Goal: Task Accomplishment & Management: Complete application form

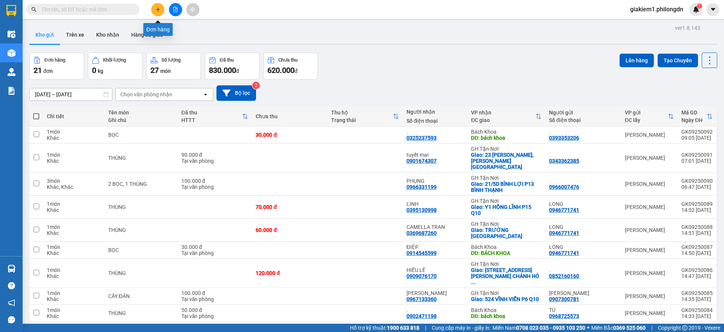
click at [159, 11] on icon "plus" at bounding box center [157, 9] width 5 height 5
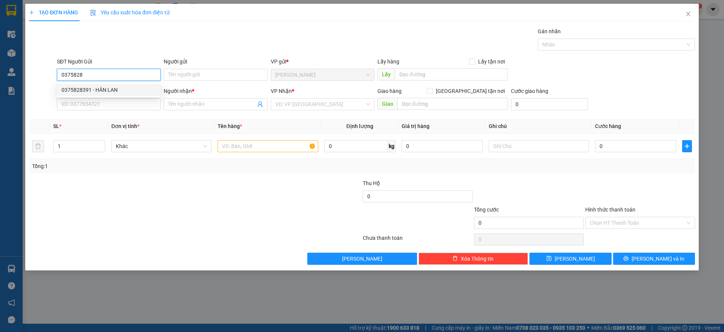
click at [119, 94] on div "0375828391 - HÂN LAN" at bounding box center [109, 90] width 104 height 12
type input "0375828391"
type input "HÂN LAN"
type input "0374708365"
type input "[PERSON_NAME]"
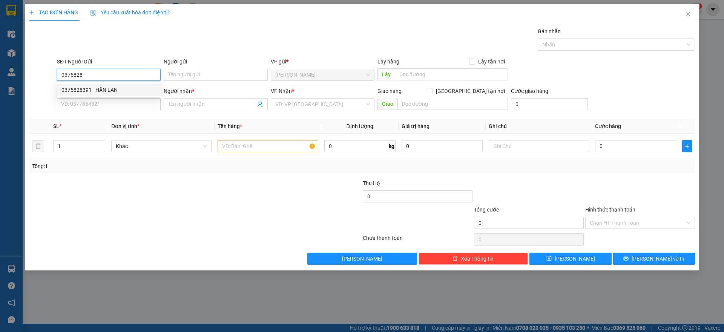
type input "HÀNG XANH"
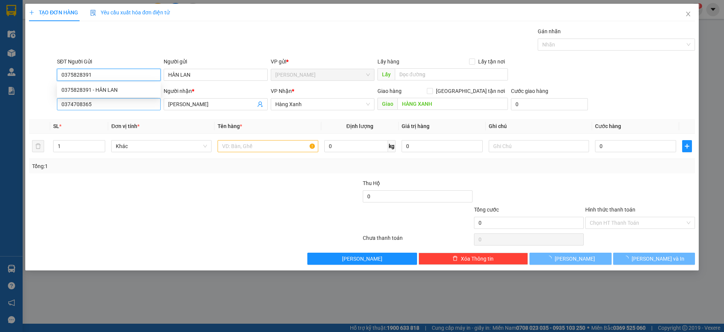
type input "50.000"
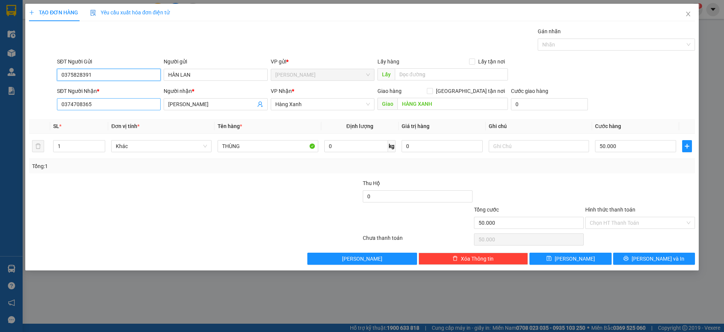
type input "0375828391"
click at [120, 107] on input "0374708365" at bounding box center [109, 104] width 104 height 12
type input "0964523524"
click at [196, 101] on input "[PERSON_NAME]" at bounding box center [211, 104] width 87 height 8
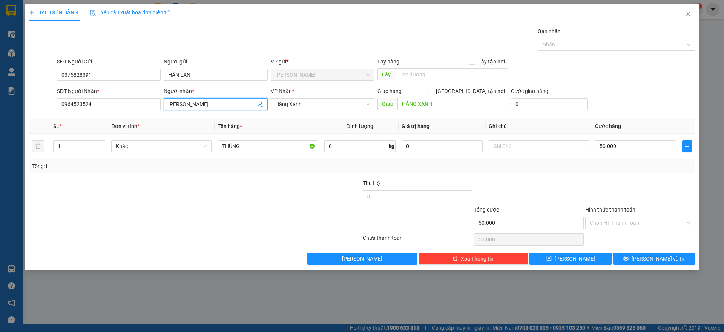
click at [196, 101] on input "[PERSON_NAME]" at bounding box center [211, 104] width 87 height 8
type input "ư"
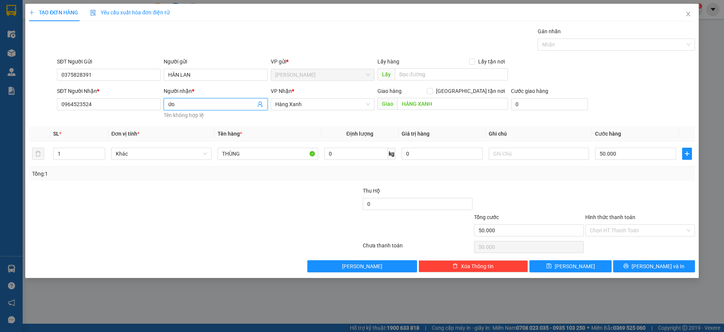
type input "ứ"
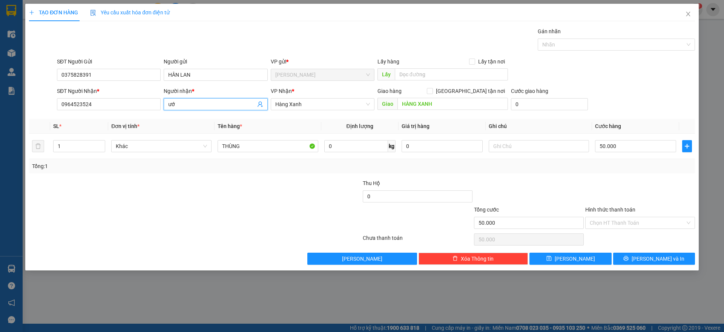
type input "ư"
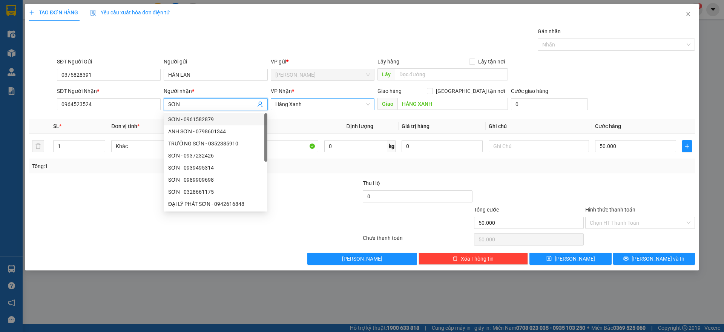
click at [359, 104] on span "Hàng Xanh" at bounding box center [322, 103] width 95 height 11
type input "SƠN"
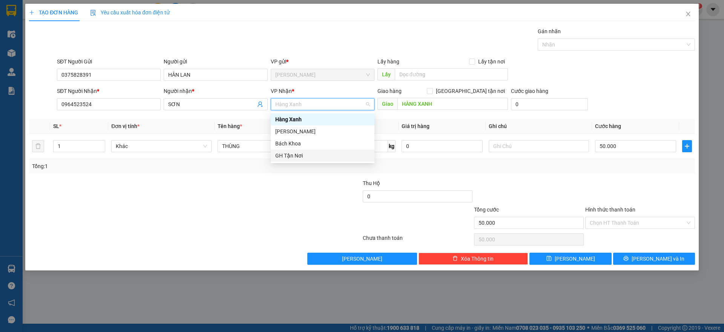
click at [322, 159] on div "GH Tận Nơi" at bounding box center [322, 155] width 95 height 8
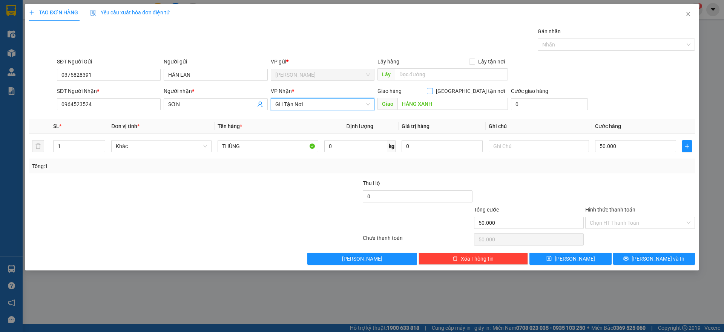
click at [432, 88] on input "[GEOGRAPHIC_DATA] tận nơi" at bounding box center [429, 90] width 5 height 5
checkbox input "true"
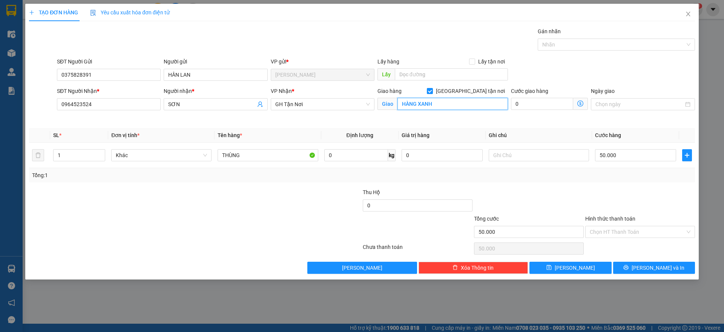
click at [459, 101] on input "HÀNG XANH" at bounding box center [453, 104] width 111 height 12
type input "27 [PERSON_NAME] P13 [GEOGRAPHIC_DATA]"
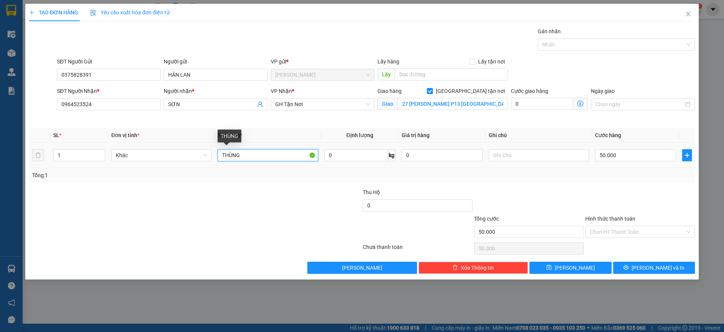
click at [241, 157] on input "THÙNG" at bounding box center [268, 155] width 100 height 12
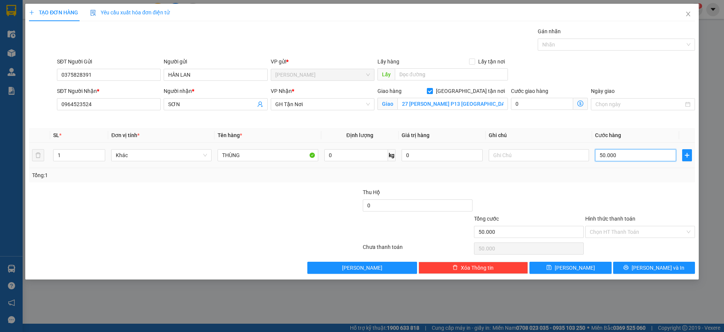
click at [635, 152] on input "50.000" at bounding box center [635, 155] width 81 height 12
type input "7"
type input "70"
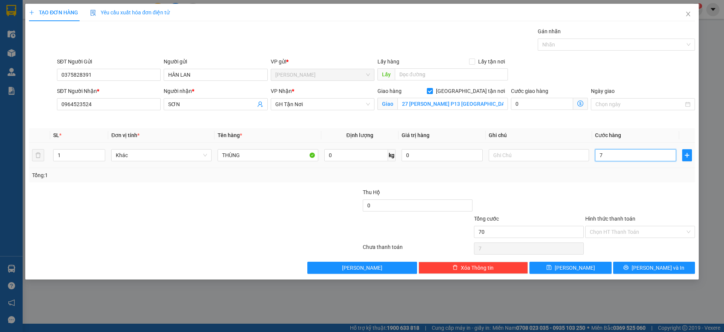
type input "70"
type input "700"
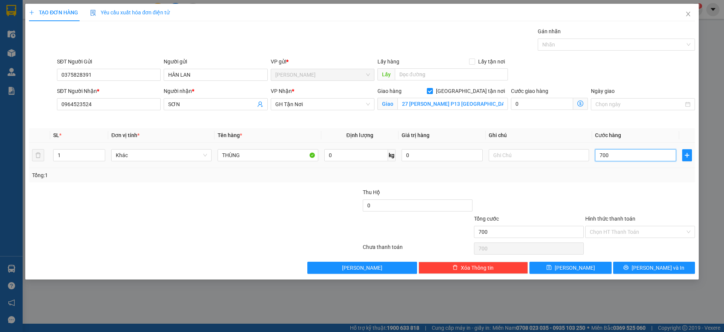
type input "7.000"
type input "70.000"
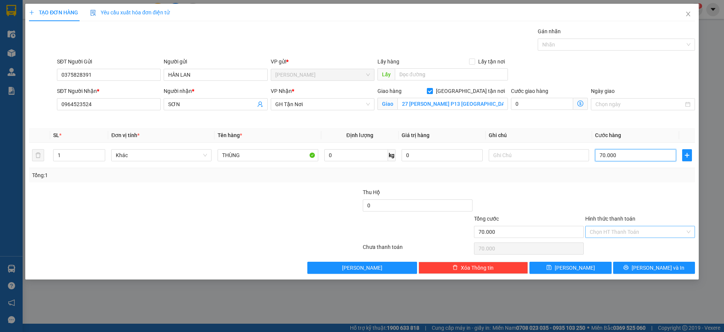
type input "70.000"
click at [630, 232] on input "Hình thức thanh toán" at bounding box center [637, 231] width 95 height 11
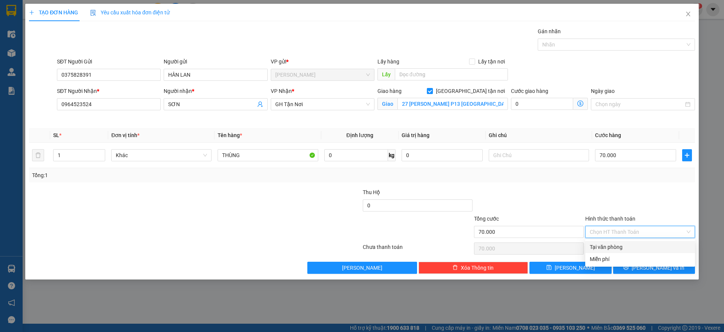
drag, startPoint x: 627, startPoint y: 243, endPoint x: 627, endPoint y: 263, distance: 19.2
click at [626, 244] on div "Tại văn phòng" at bounding box center [640, 247] width 101 height 8
type input "0"
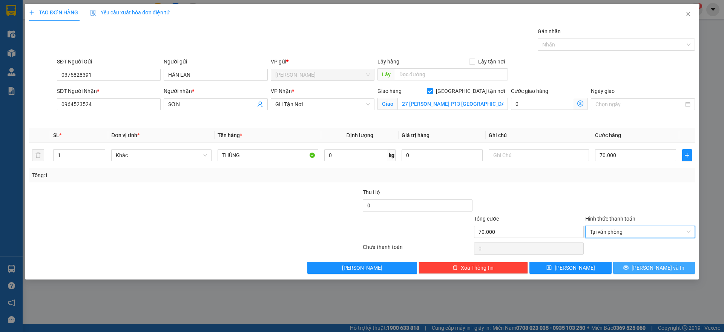
click at [627, 265] on button "[PERSON_NAME] và In" at bounding box center [654, 267] width 82 height 12
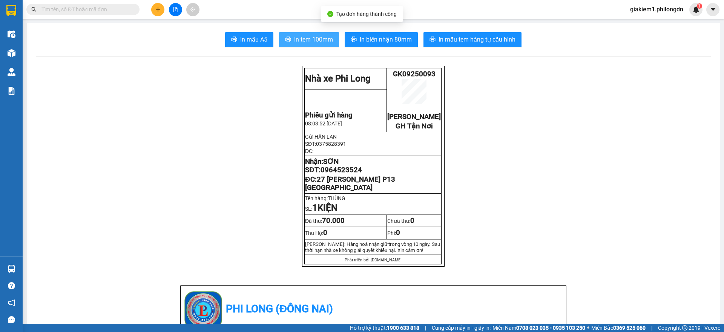
click at [307, 43] on span "In tem 100mm" at bounding box center [313, 39] width 39 height 9
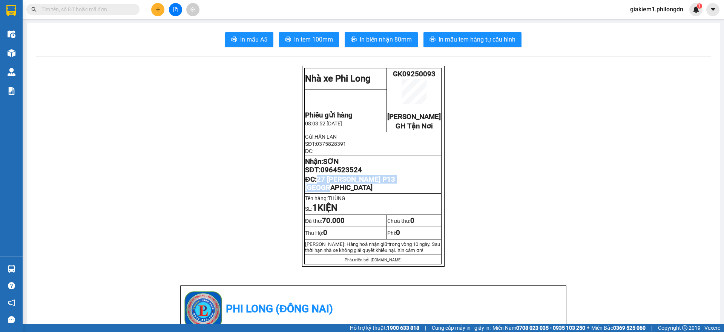
drag, startPoint x: 428, startPoint y: 189, endPoint x: 316, endPoint y: 193, distance: 112.5
click at [316, 192] on p "ĐC: 27 [PERSON_NAME] P13 [GEOGRAPHIC_DATA]" at bounding box center [373, 183] width 136 height 17
copy span "27 [PERSON_NAME] P13 [GEOGRAPHIC_DATA]"
click at [354, 174] on span "0964523524" at bounding box center [341, 170] width 41 height 8
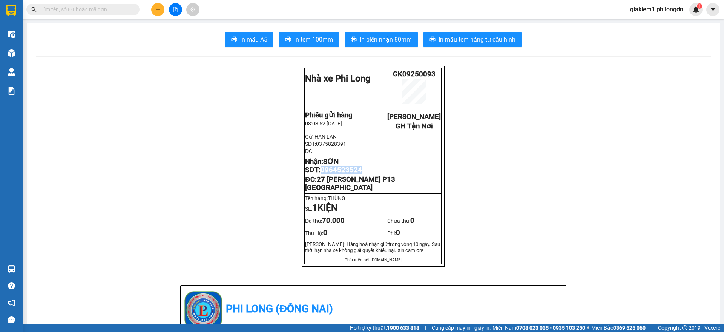
copy span "0964523524"
click at [157, 9] on button at bounding box center [157, 9] width 13 height 13
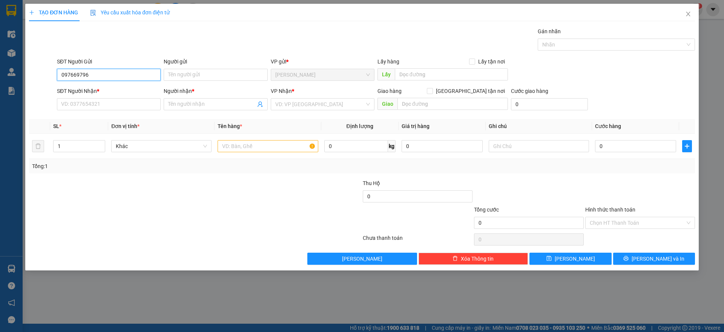
type input "0976697966"
click at [125, 89] on div "0976697966 - [GEOGRAPHIC_DATA]" at bounding box center [108, 90] width 95 height 8
type input "HÀ"
type input "0938886597"
type input "TÂM TRẦN"
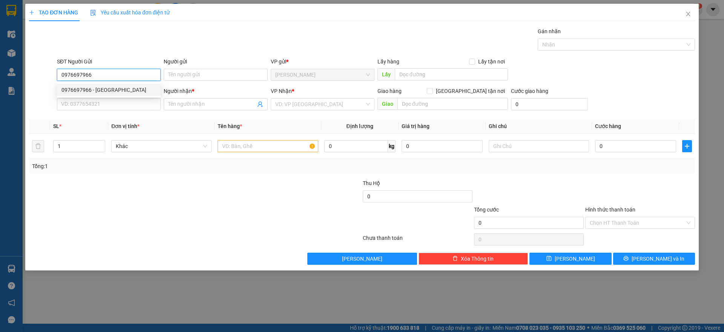
checkbox input "true"
type input "720A ĐIỆN BIÊN PHỦ P22 BT"
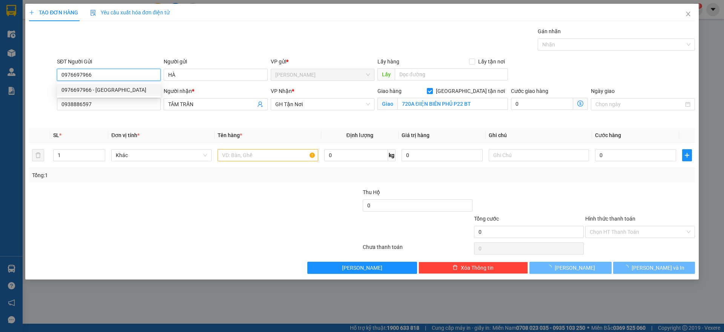
type input "60.000"
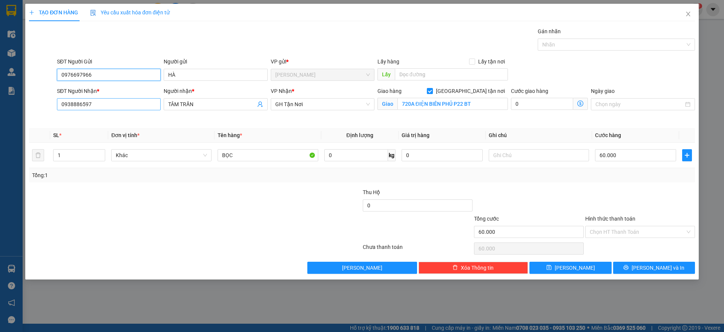
type input "0976697966"
click at [141, 104] on input "0938886597" at bounding box center [109, 104] width 104 height 12
type input "0793331333"
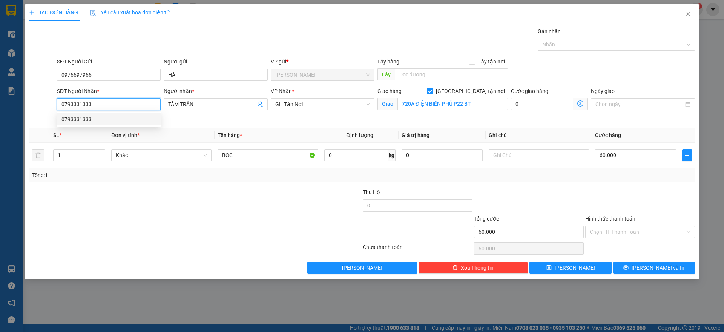
click at [120, 115] on div "0793331333" at bounding box center [108, 119] width 95 height 8
checkbox input "false"
type input "BÁCH KHOA"
type input "30.000"
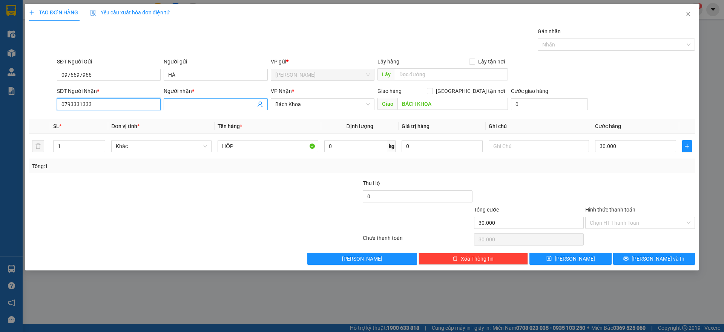
type input "0793331333"
click at [209, 107] on input "Người nhận *" at bounding box center [211, 104] width 87 height 8
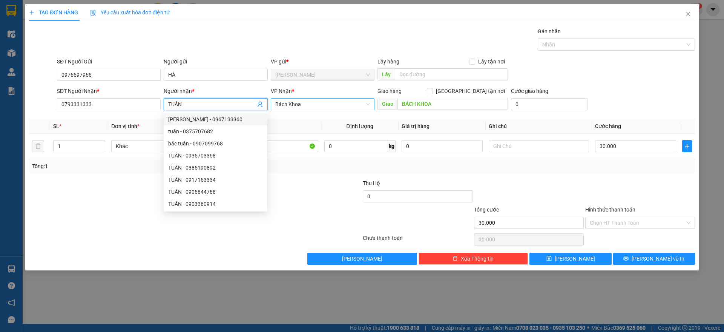
click at [348, 106] on span "Bách Khoa" at bounding box center [322, 103] width 95 height 11
type input "TUẤN"
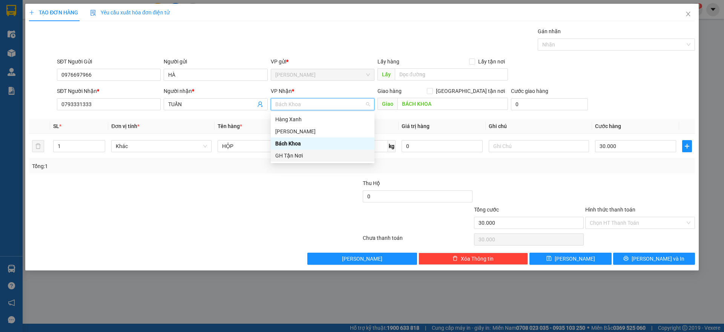
click at [326, 151] on div "GH Tận Nơi" at bounding box center [322, 155] width 95 height 8
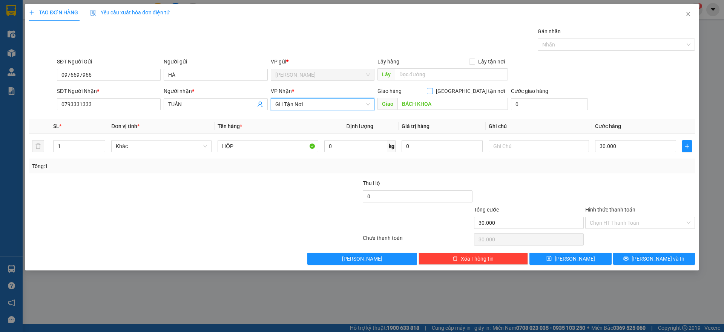
click at [432, 91] on input "[GEOGRAPHIC_DATA] tận nơi" at bounding box center [429, 90] width 5 height 5
checkbox input "true"
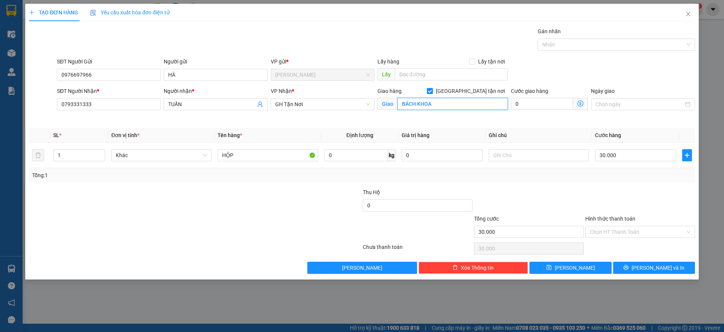
click at [467, 100] on input "BÁCH KHOA" at bounding box center [453, 104] width 111 height 12
type input "142 THỐNG"
